Goal: Information Seeking & Learning: Learn about a topic

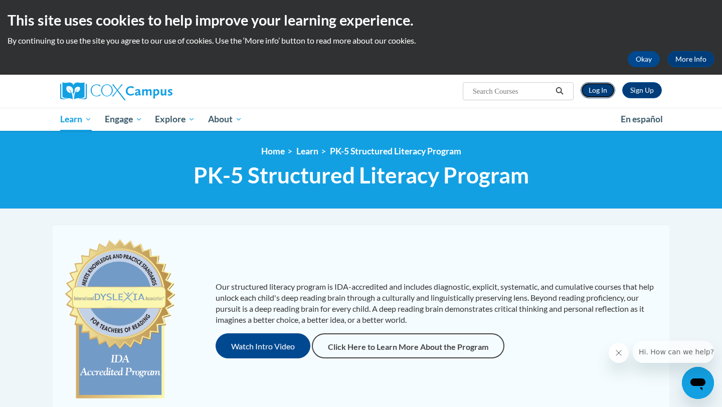
click at [585, 90] on link "Log In" at bounding box center [597, 90] width 35 height 16
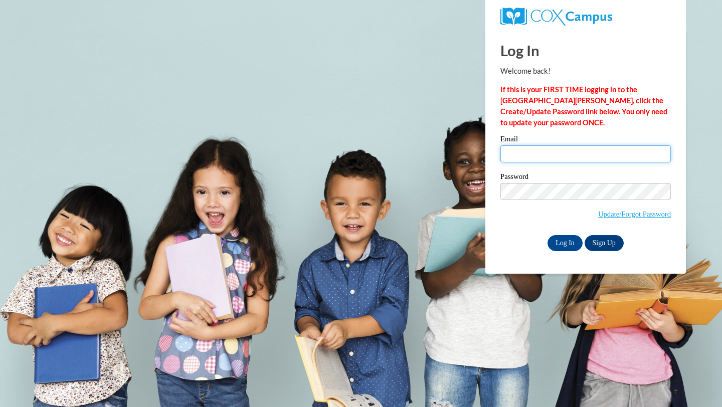
click at [544, 152] on input "Email" at bounding box center [585, 153] width 170 height 17
type input "edierognerud6@gmail.com"
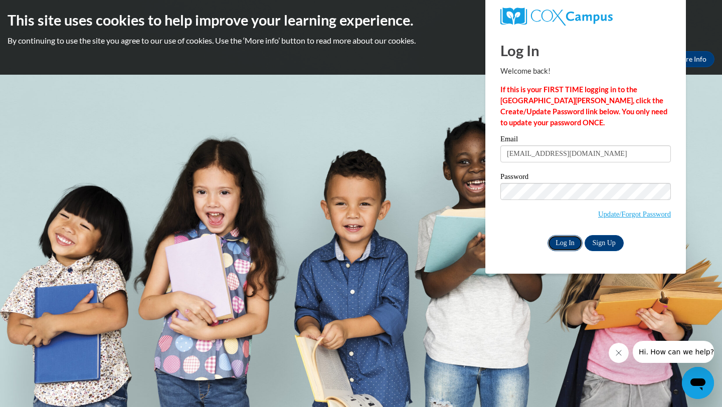
click at [572, 244] on input "Log In" at bounding box center [564, 243] width 35 height 16
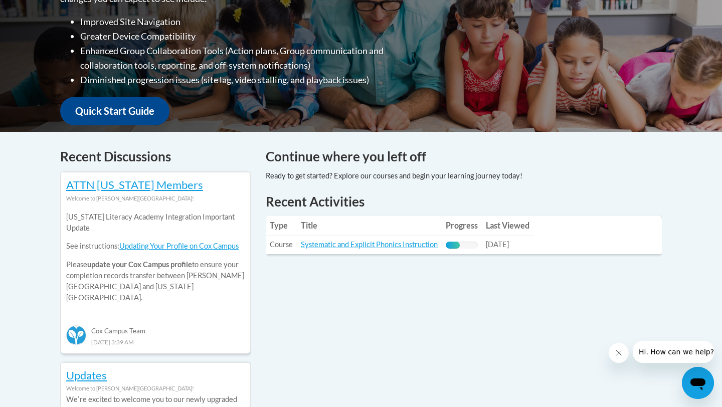
scroll to position [295, 0]
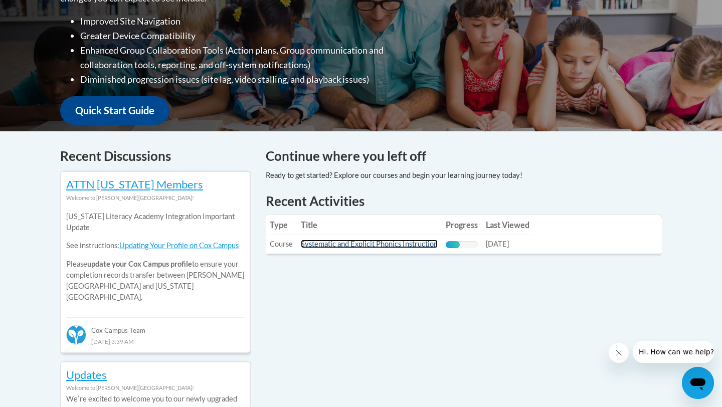
click at [399, 246] on link "Systematic and Explicit Phonics Instruction" at bounding box center [369, 244] width 137 height 9
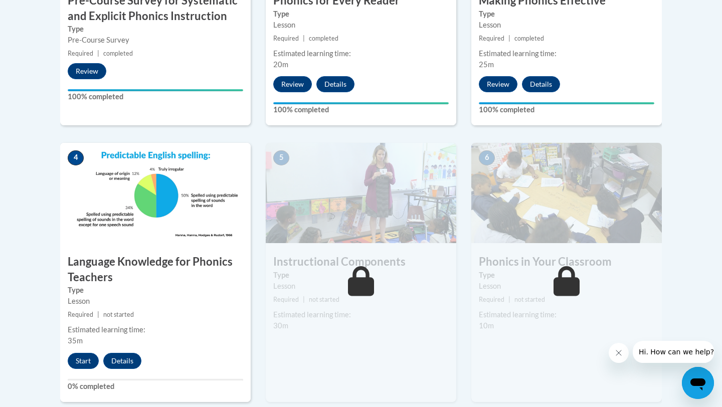
scroll to position [467, 0]
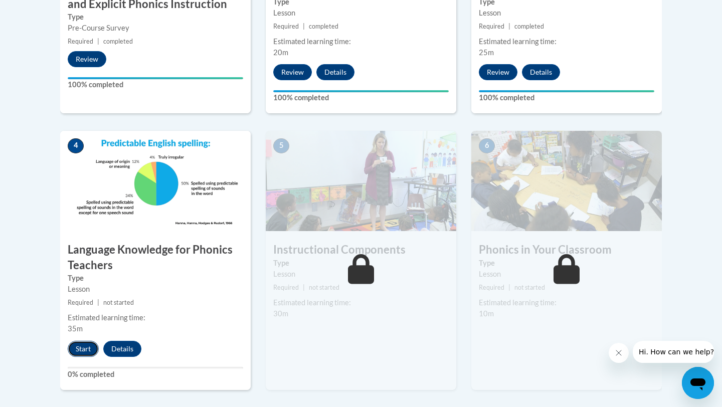
click at [89, 351] on button "Start" at bounding box center [83, 349] width 31 height 16
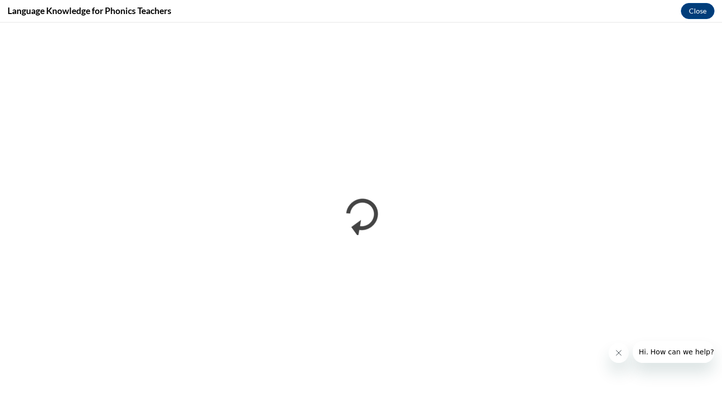
scroll to position [0, 0]
click at [699, 13] on button "Close" at bounding box center [697, 11] width 34 height 16
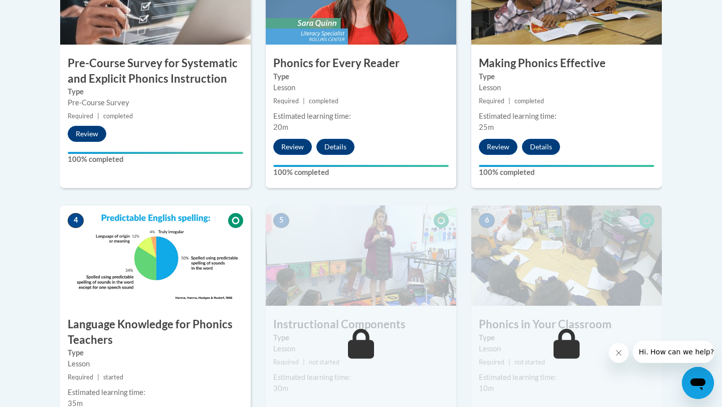
scroll to position [410, 0]
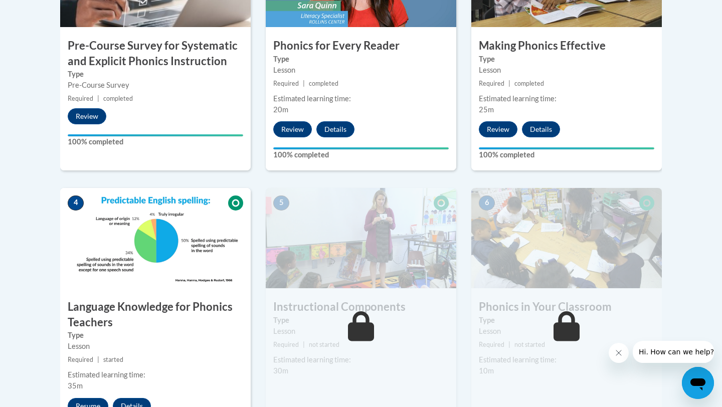
click at [188, 219] on img at bounding box center [155, 238] width 190 height 100
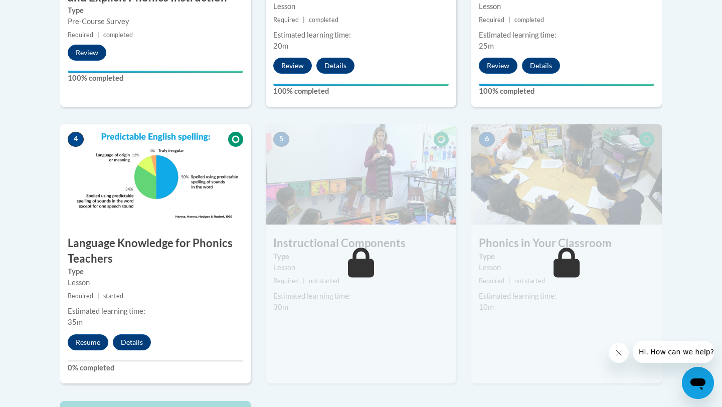
scroll to position [485, 0]
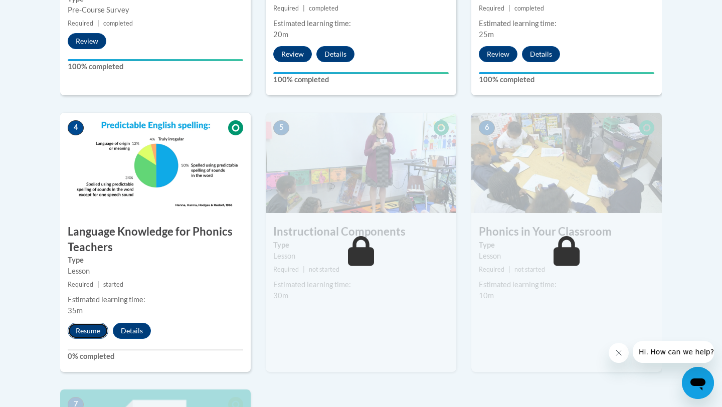
click at [98, 330] on button "Resume" at bounding box center [88, 331] width 41 height 16
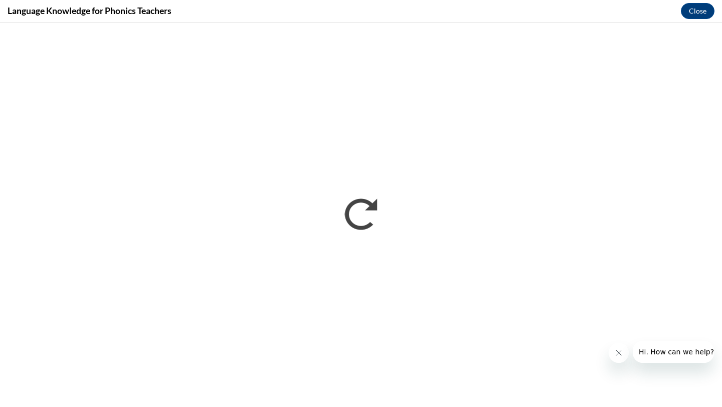
scroll to position [0, 0]
click at [687, 13] on button "Close" at bounding box center [697, 11] width 34 height 16
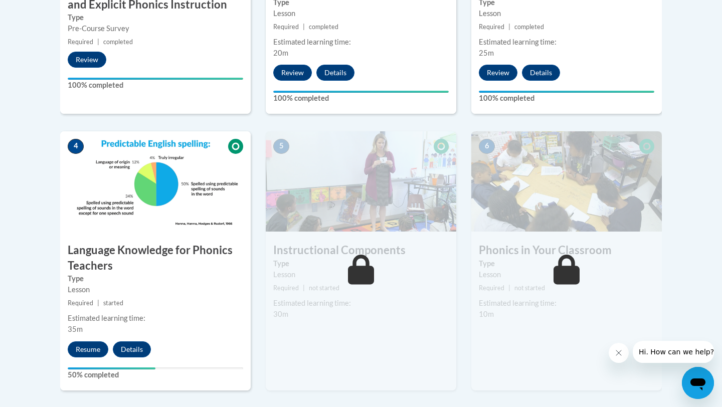
scroll to position [494, 0]
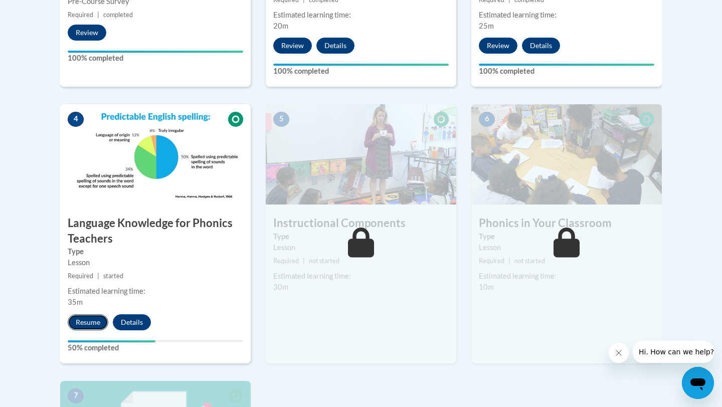
click at [91, 320] on button "Resume" at bounding box center [88, 322] width 41 height 16
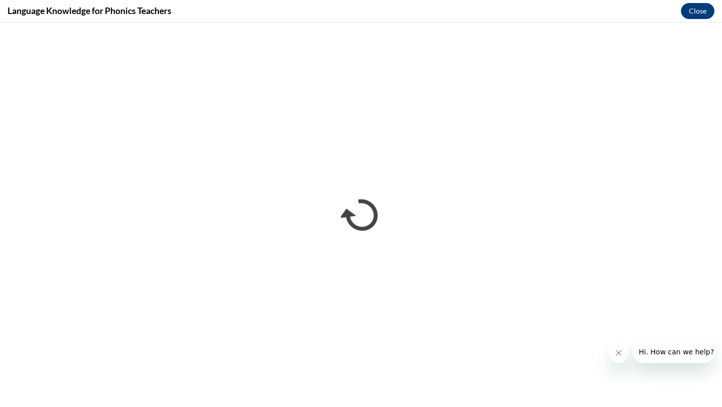
scroll to position [0, 0]
